Goal: Answer question/provide support

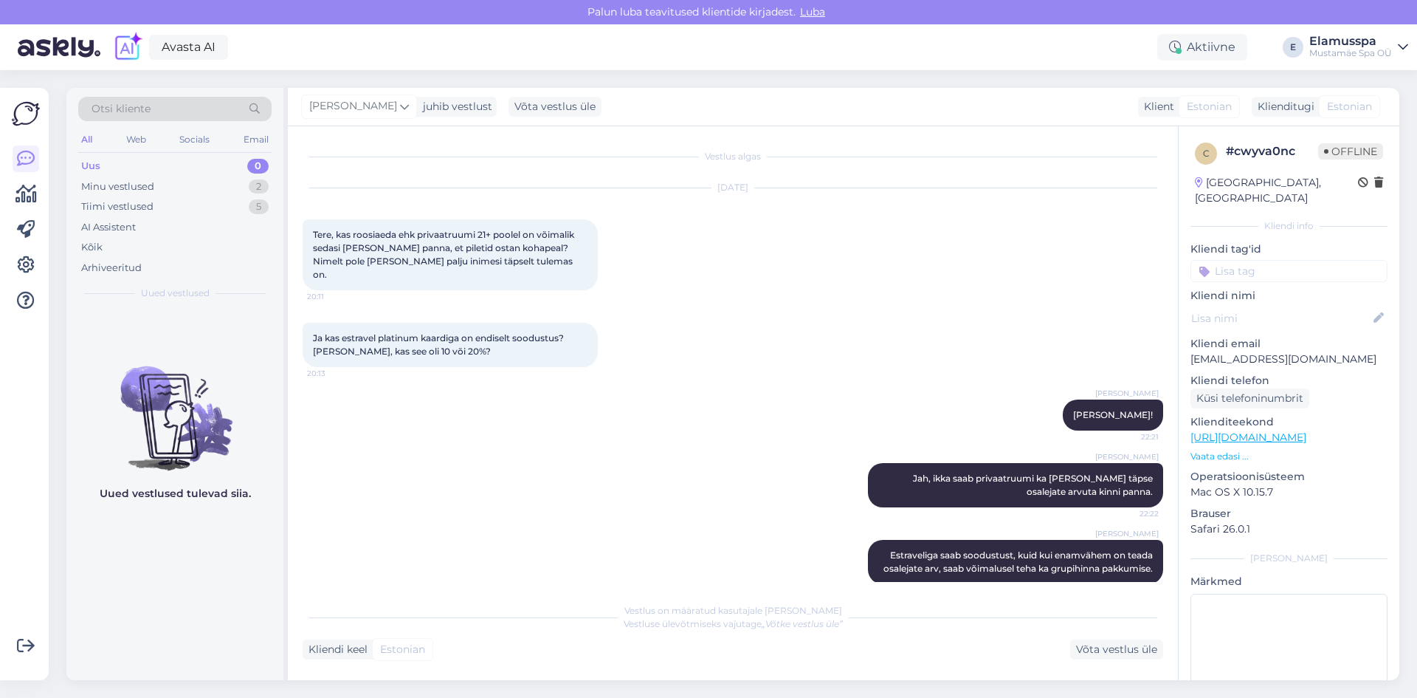
scroll to position [18, 0]
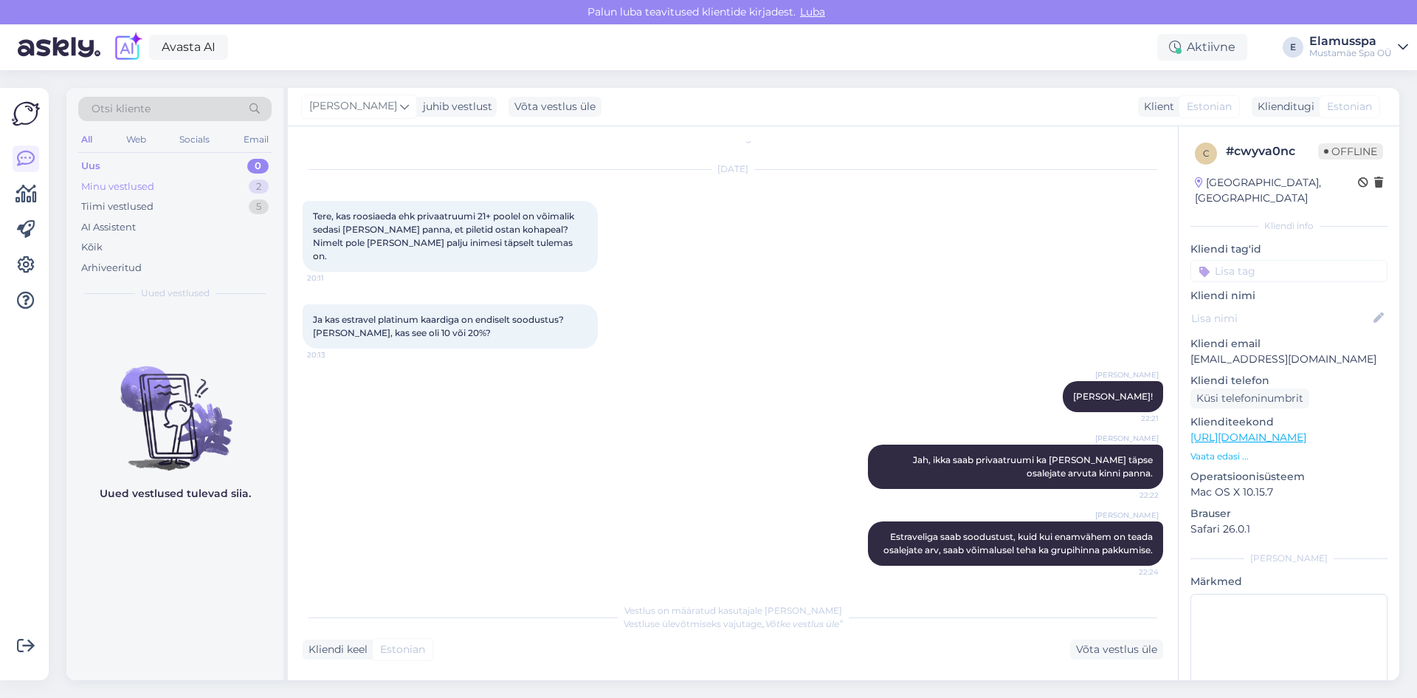
click at [250, 185] on div "2" at bounding box center [259, 186] width 20 height 15
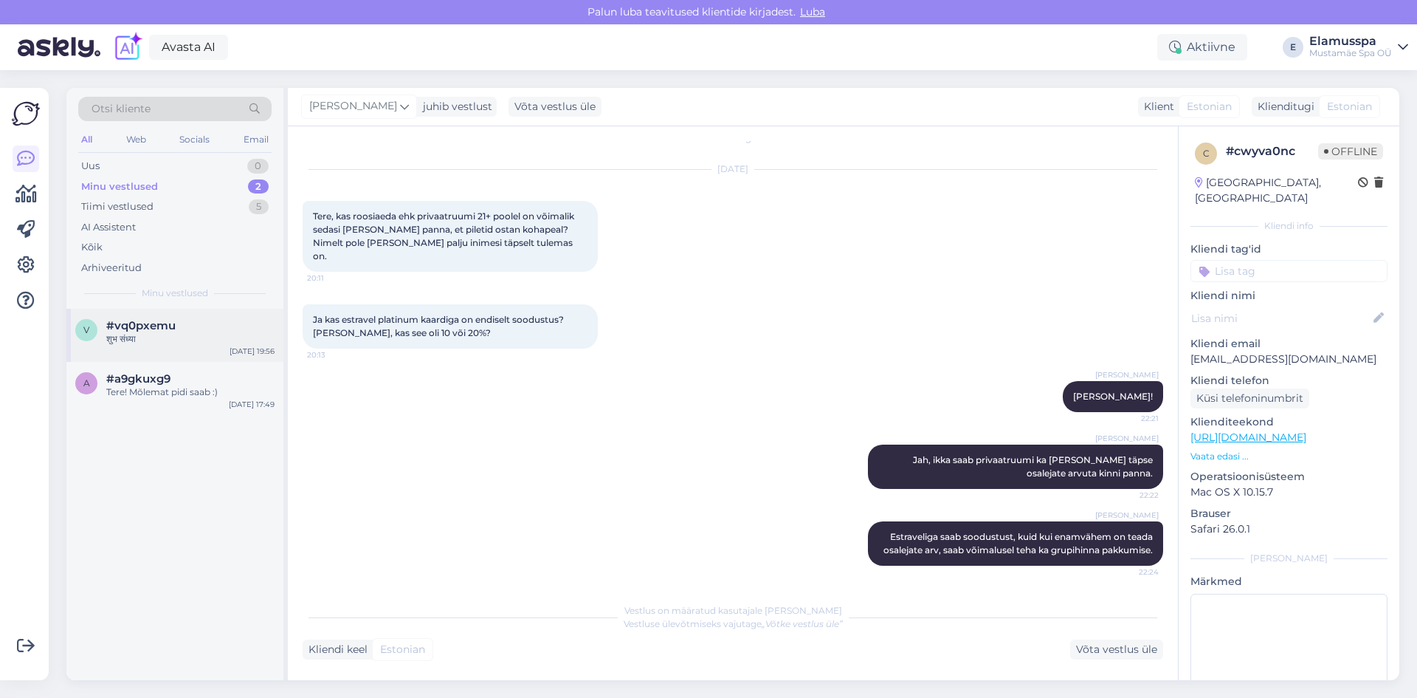
click at [192, 309] on div "v #vq0pxemu शुभ संध्या [DATE] 19:56" at bounding box center [174, 335] width 217 height 53
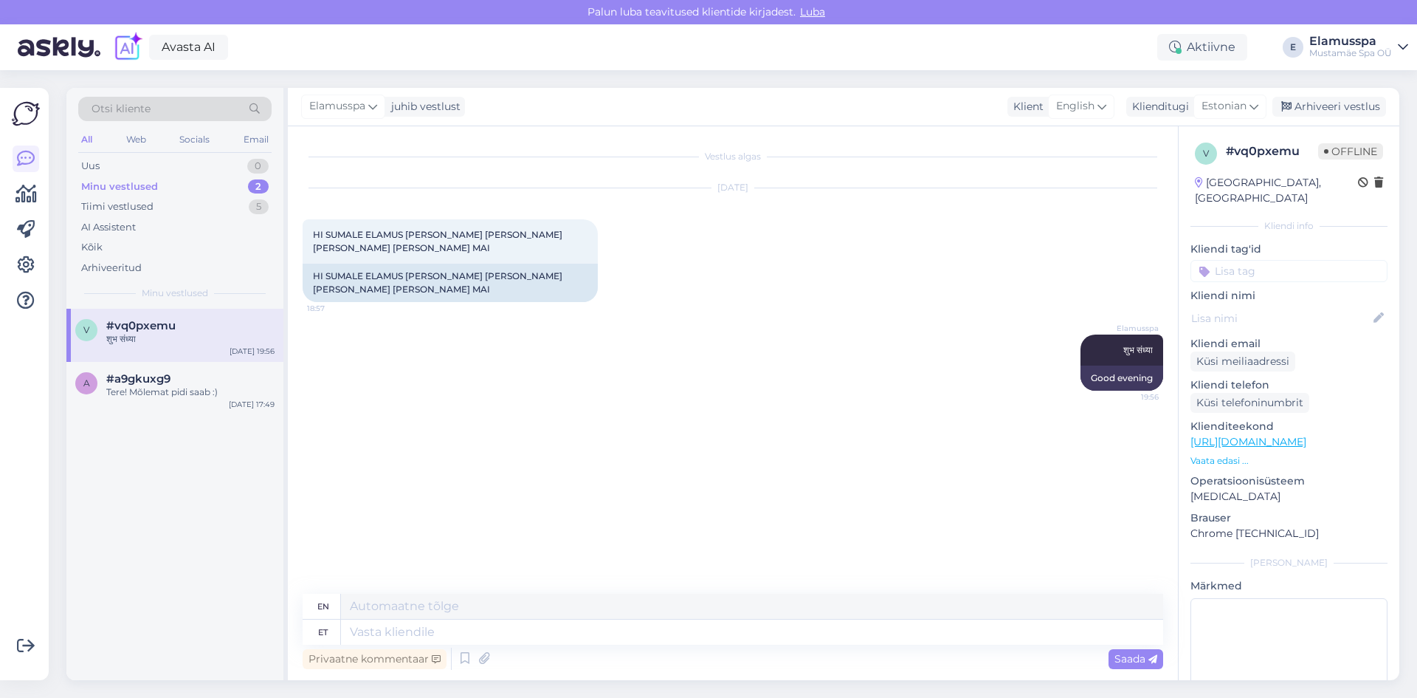
click at [1295, 86] on div "Otsi kliente All Web Socials Email Uus 0 Minu vestlused 2 Tiimi vestlused 5 AI …" at bounding box center [738, 383] width 1360 height 627
click at [1329, 101] on div "Arhiveeri vestlus" at bounding box center [1330, 107] width 114 height 20
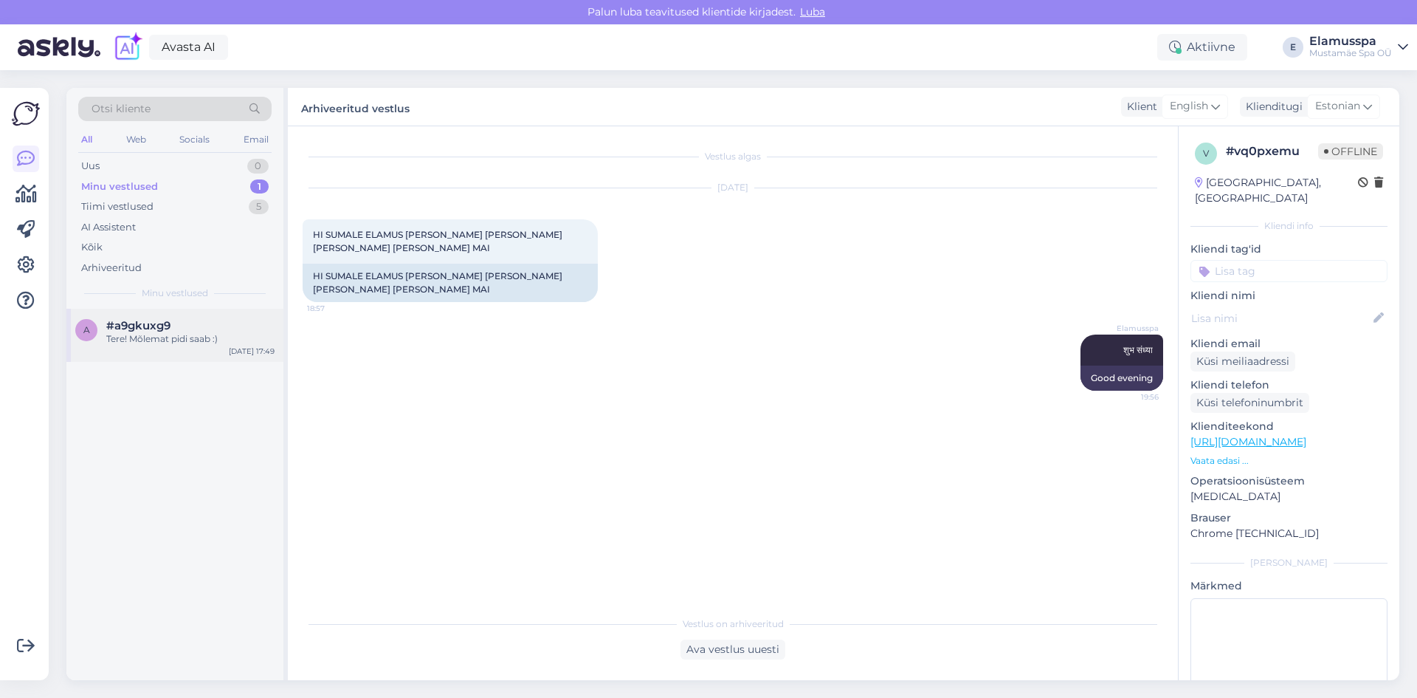
click at [204, 336] on div "Tere! Mõlemat pidi saab :)" at bounding box center [190, 338] width 168 height 13
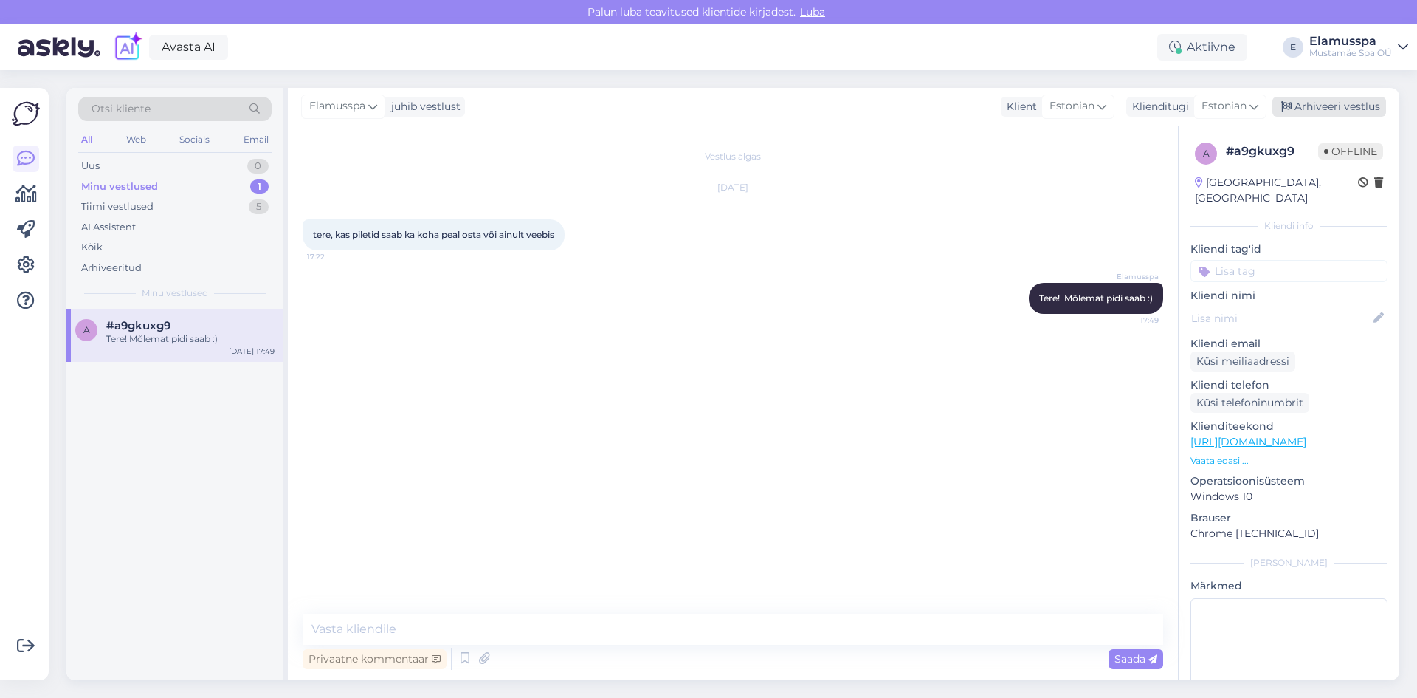
click at [1366, 110] on div "Arhiveeri vestlus" at bounding box center [1330, 107] width 114 height 20
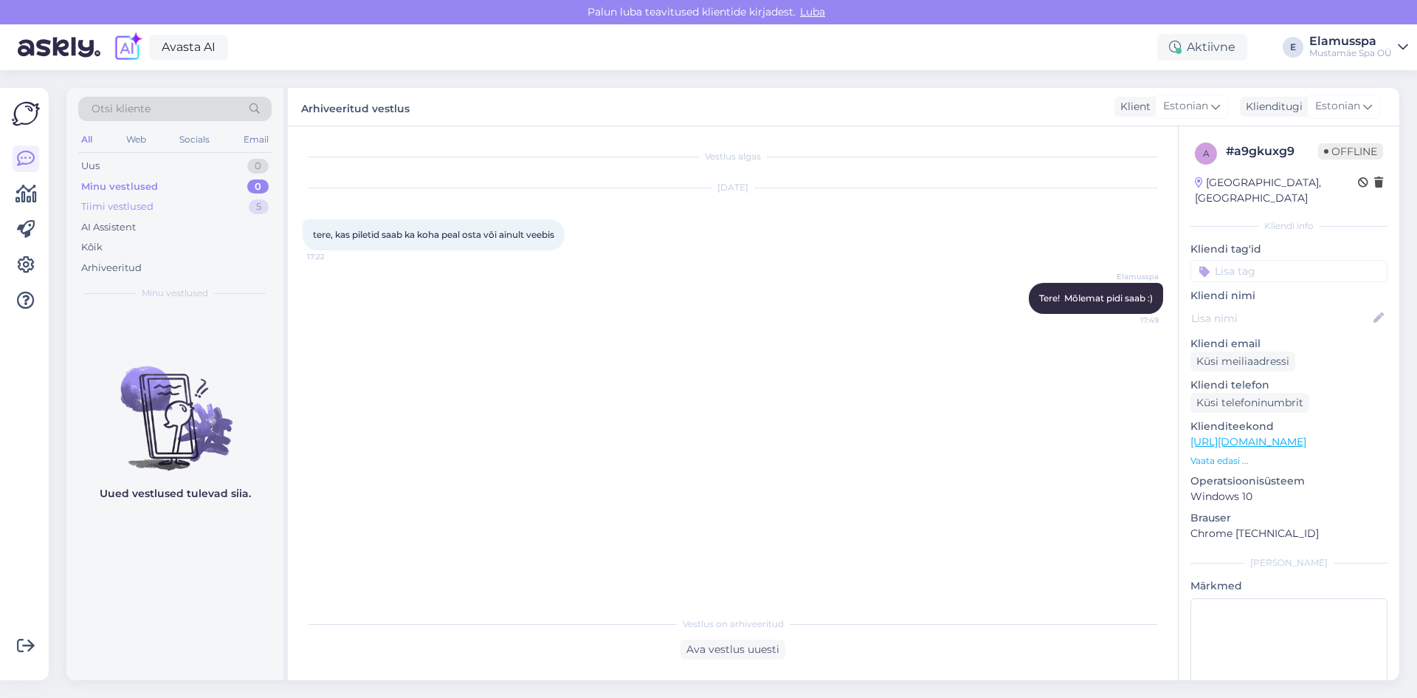
click at [190, 211] on div "Tiimi vestlused 5" at bounding box center [174, 206] width 193 height 21
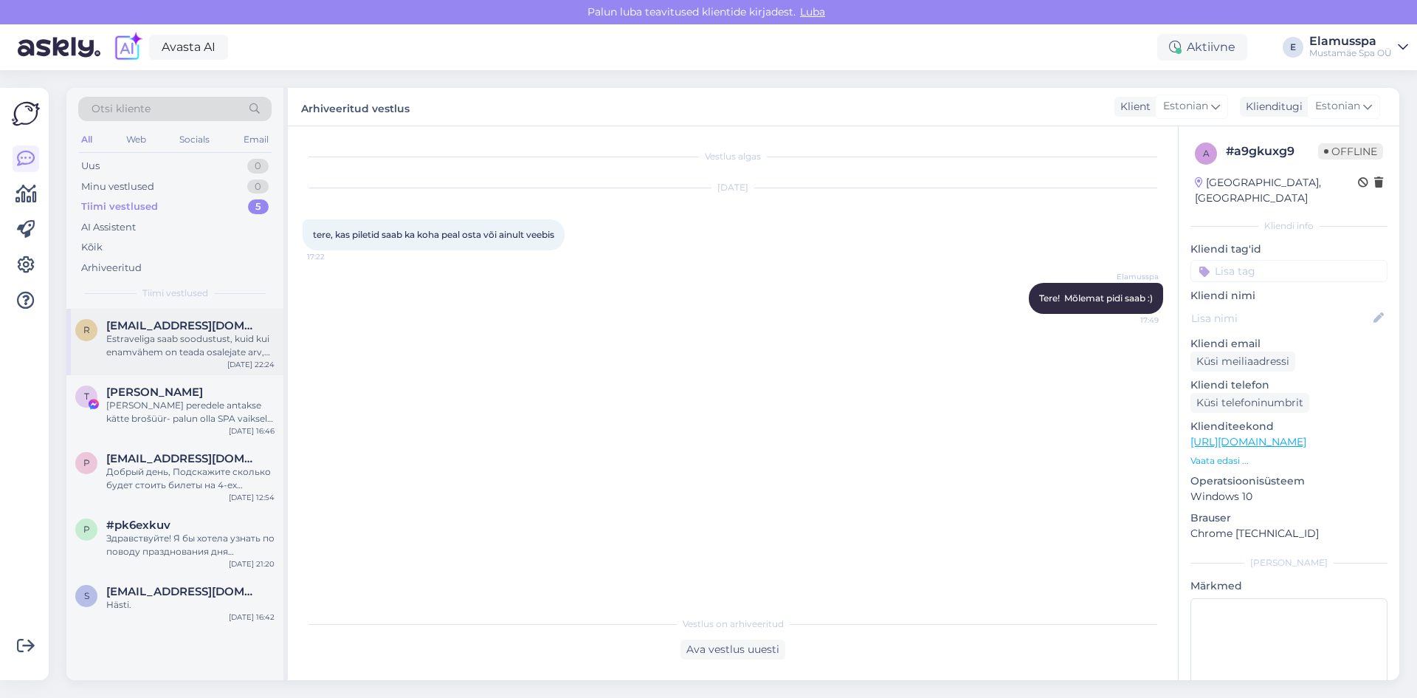
click at [179, 344] on div "Estraveliga saab soodustust, kuid kui enamvähem on teada osalejate arv, saab võ…" at bounding box center [190, 345] width 168 height 27
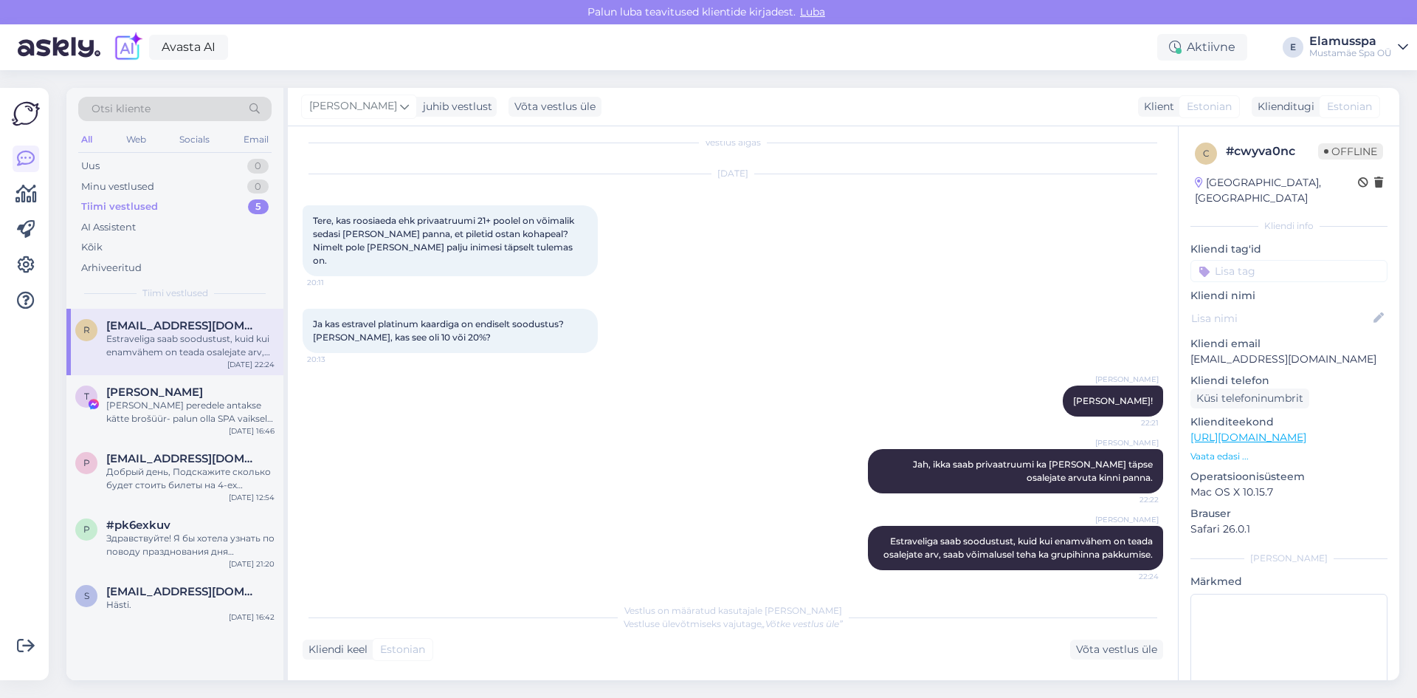
scroll to position [18, 0]
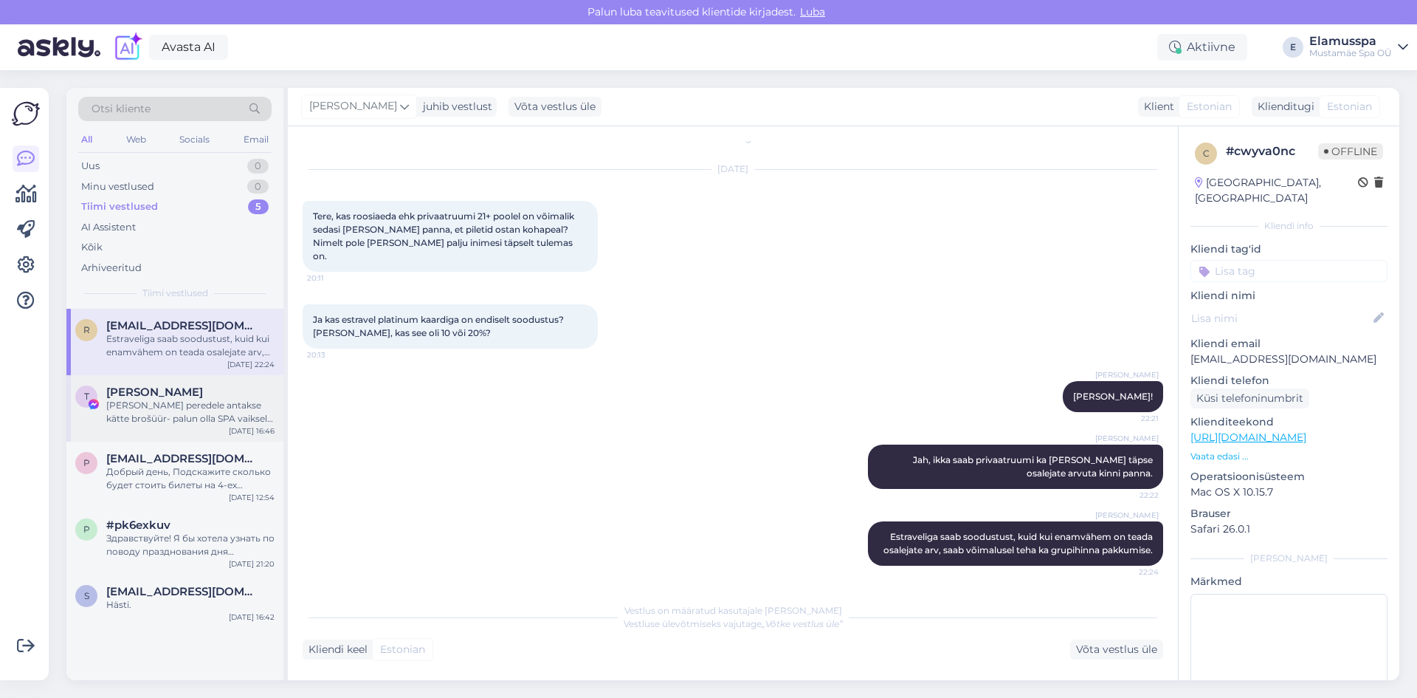
click at [108, 423] on div "[PERSON_NAME] peredele antakse kätte brošüür- palun olla SPA vaikselt ja rääkid…" at bounding box center [190, 412] width 168 height 27
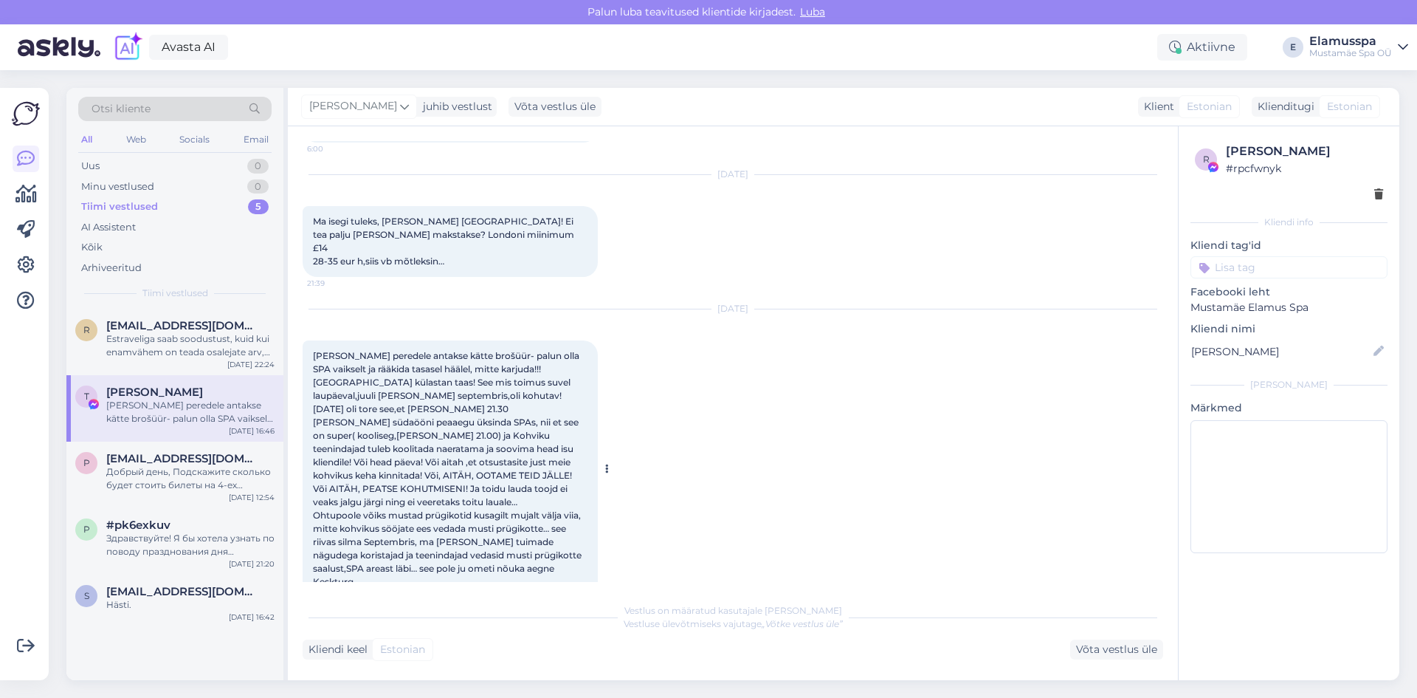
scroll to position [1837, 0]
click at [807, 443] on div "[DATE] [PERSON_NAME] peredele antakse kätte brošüür- palun olla SPA vaikselt ja…" at bounding box center [733, 448] width 861 height 320
click at [204, 473] on div "Добрый день, Подскажите сколько будет стоить билеты на 4-ех взрослых и 6-ых дет…" at bounding box center [190, 478] width 168 height 27
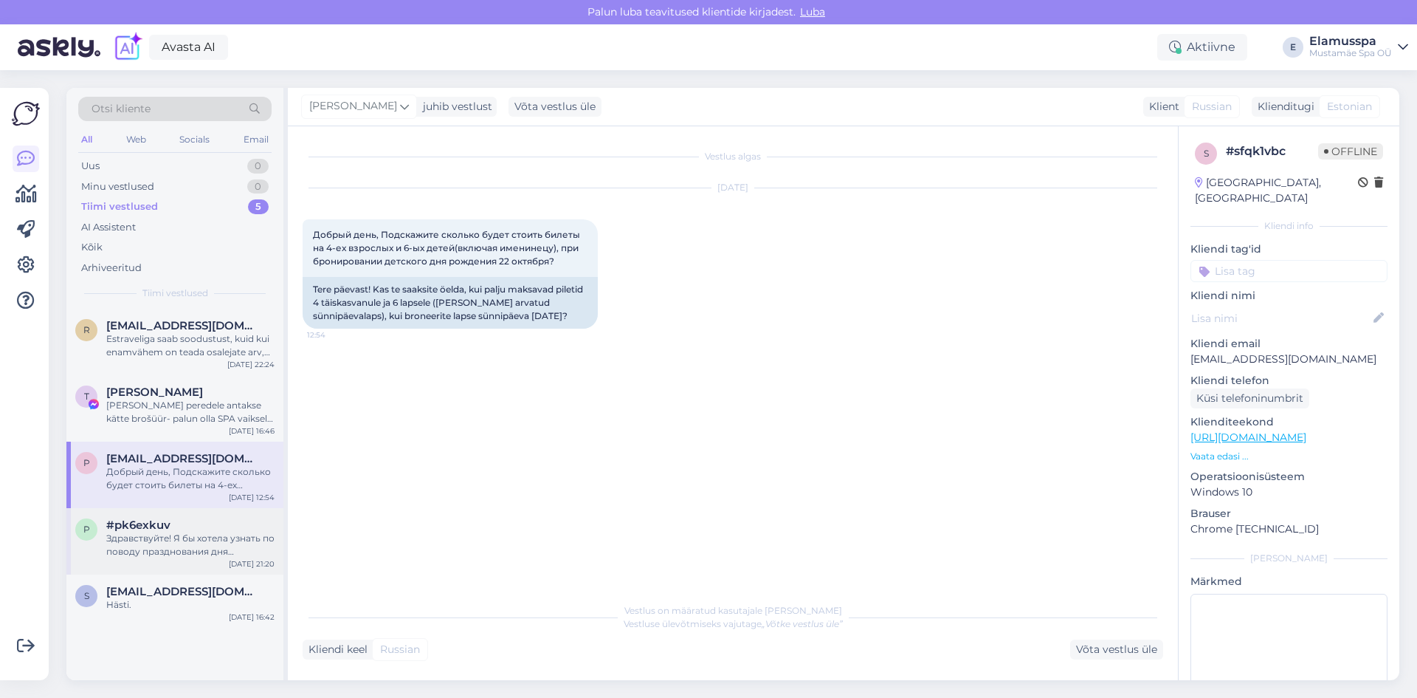
click at [227, 541] on div "Здравствуйте! Я бы хотела узнать по поводу празднования дня рождения в вашем сп…" at bounding box center [190, 544] width 168 height 27
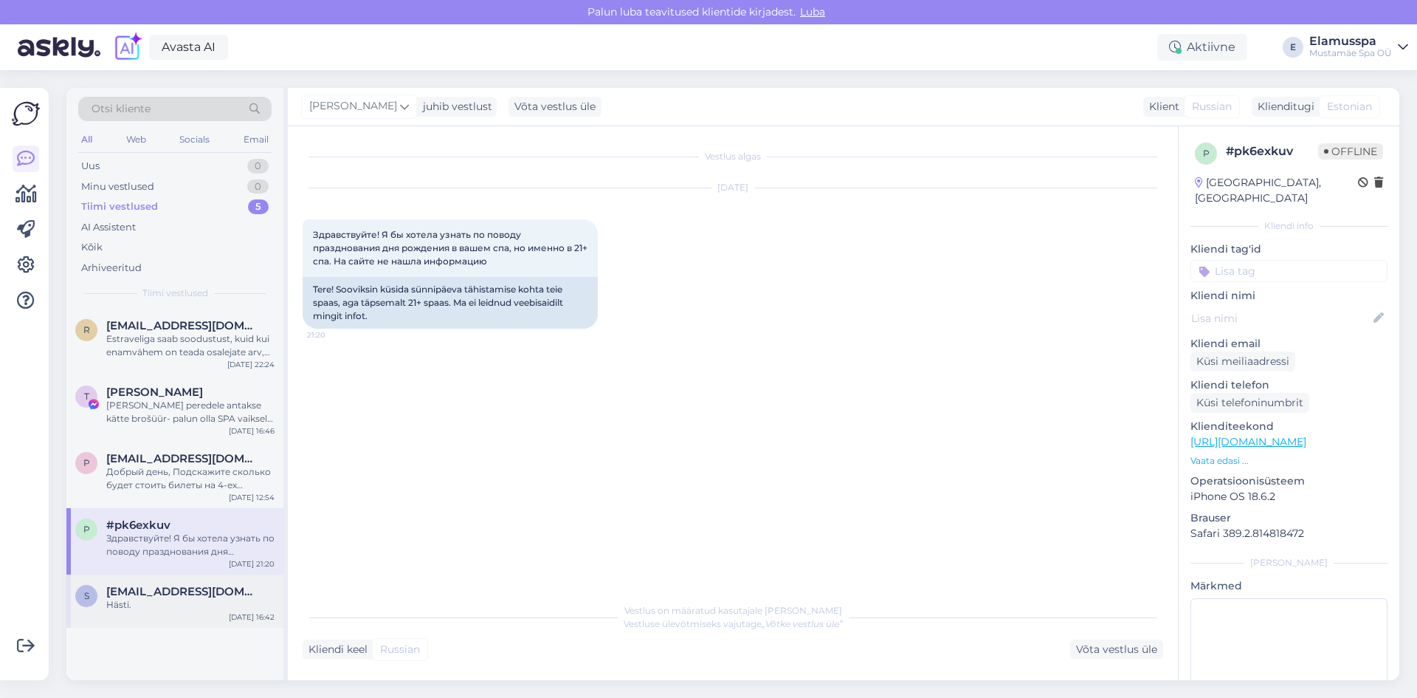
click at [173, 593] on span "[EMAIL_ADDRESS][DOMAIN_NAME]" at bounding box center [183, 591] width 154 height 13
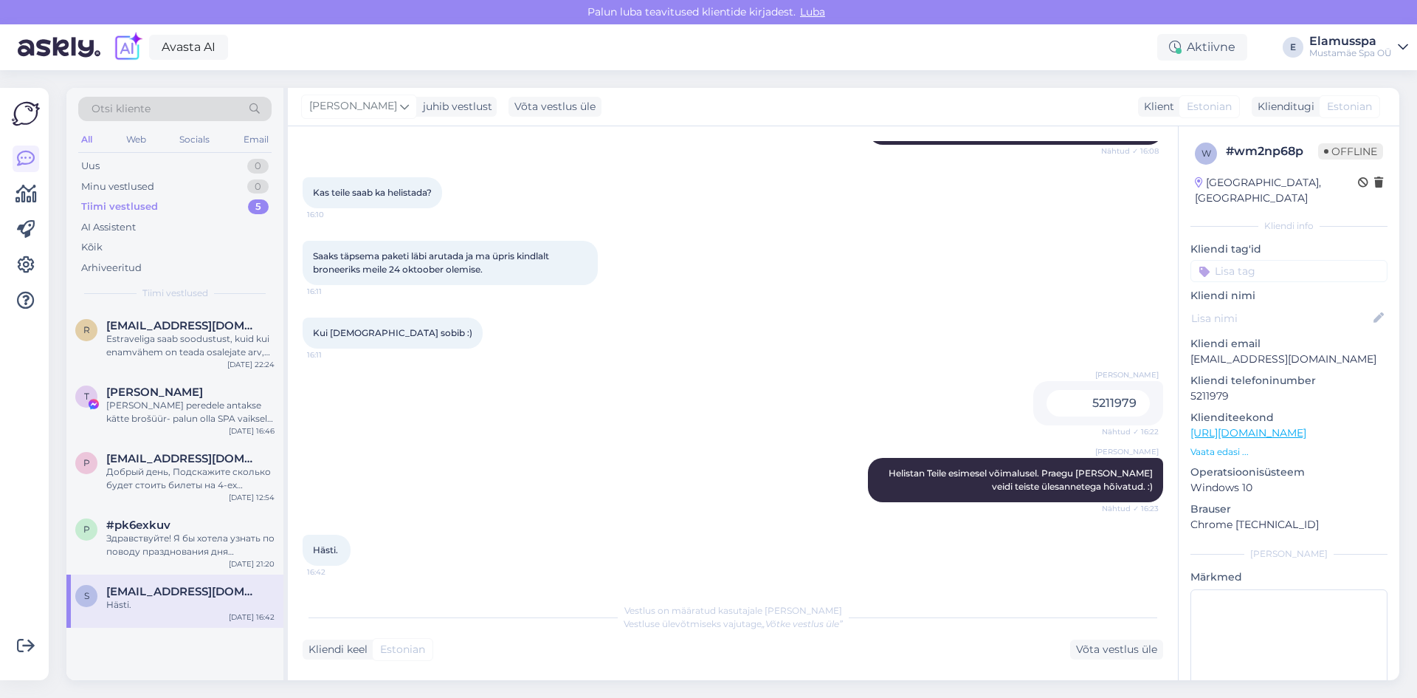
scroll to position [495, 0]
